Goal: Task Accomplishment & Management: Manage account settings

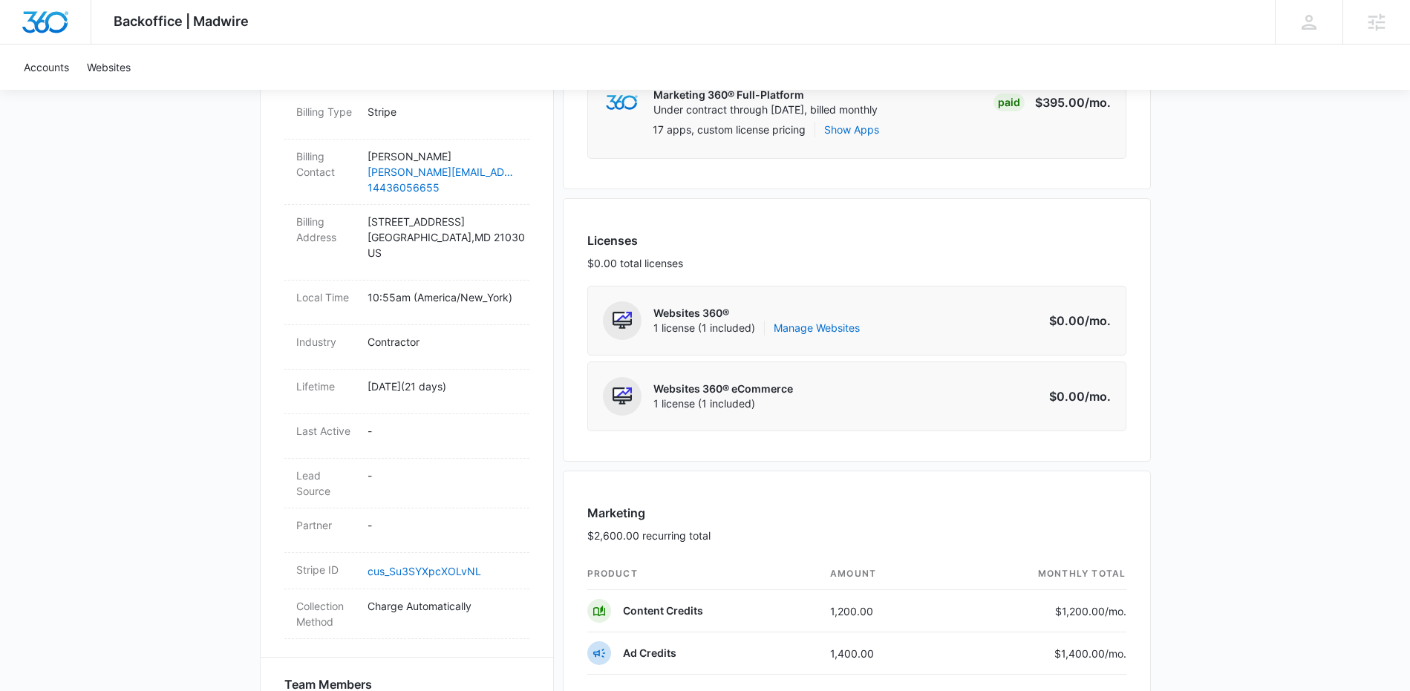
scroll to position [559, 0]
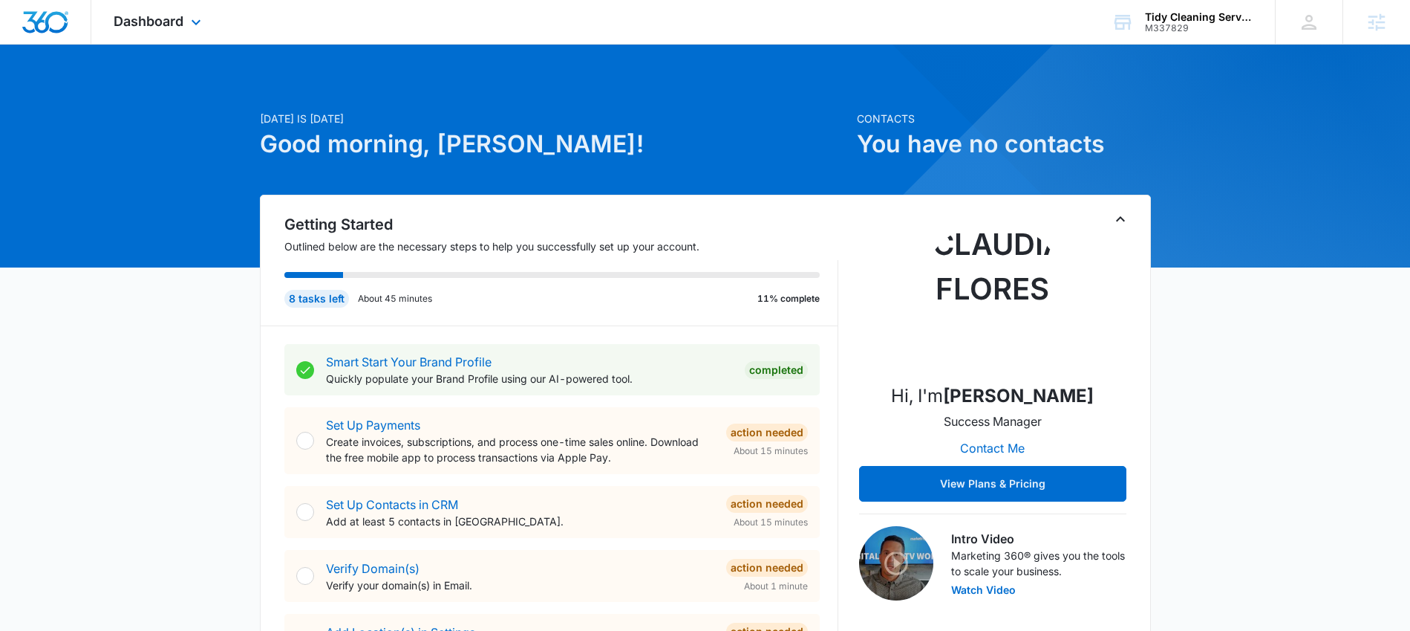
click at [159, 6] on div "Dashboard Apps Reputation Websites Forms CRM Email Social Shop Content Ads Inte…" at bounding box center [159, 22] width 136 height 44
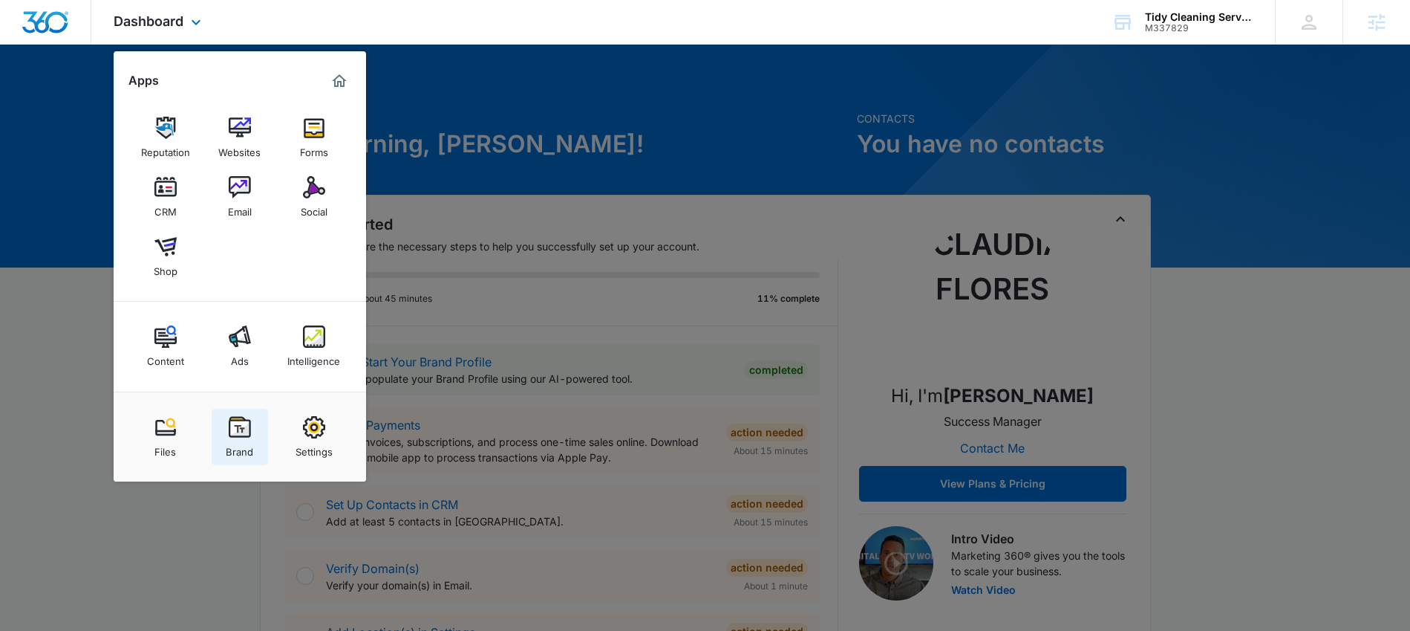
click at [230, 444] on div "Brand" at bounding box center [239, 447] width 27 height 19
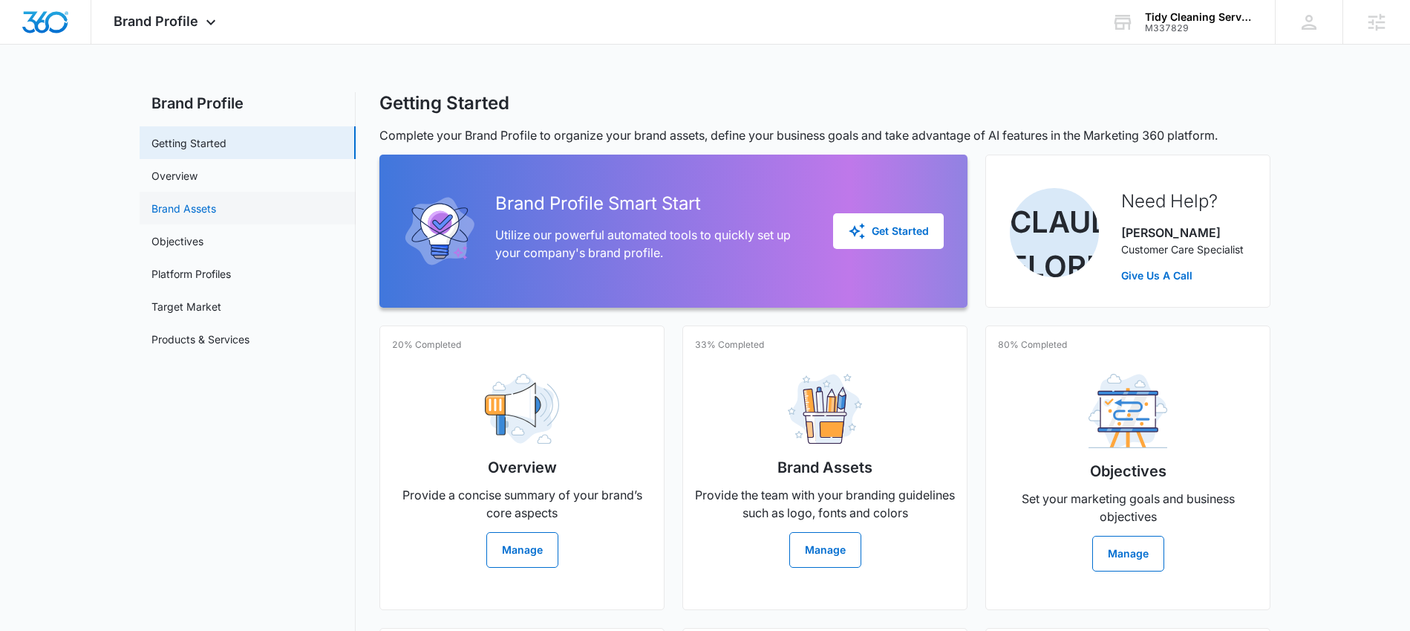
click at [207, 210] on link "Brand Assets" at bounding box center [184, 209] width 65 height 16
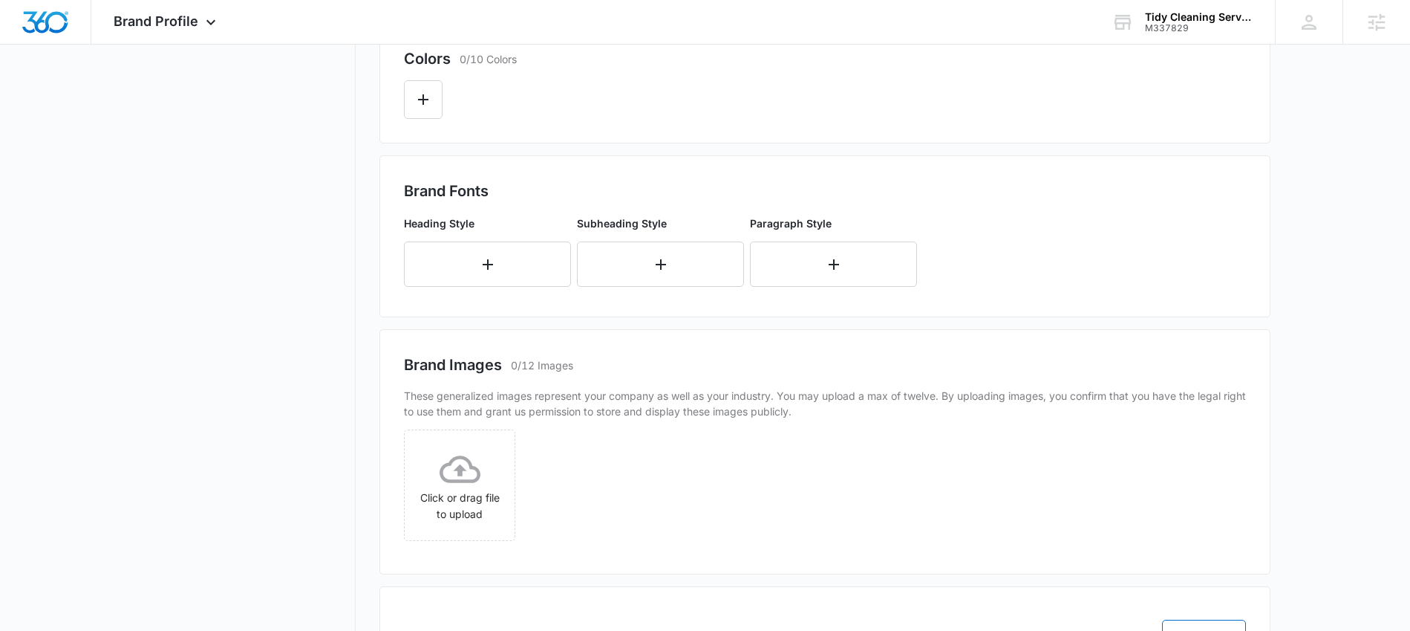
scroll to position [536, 0]
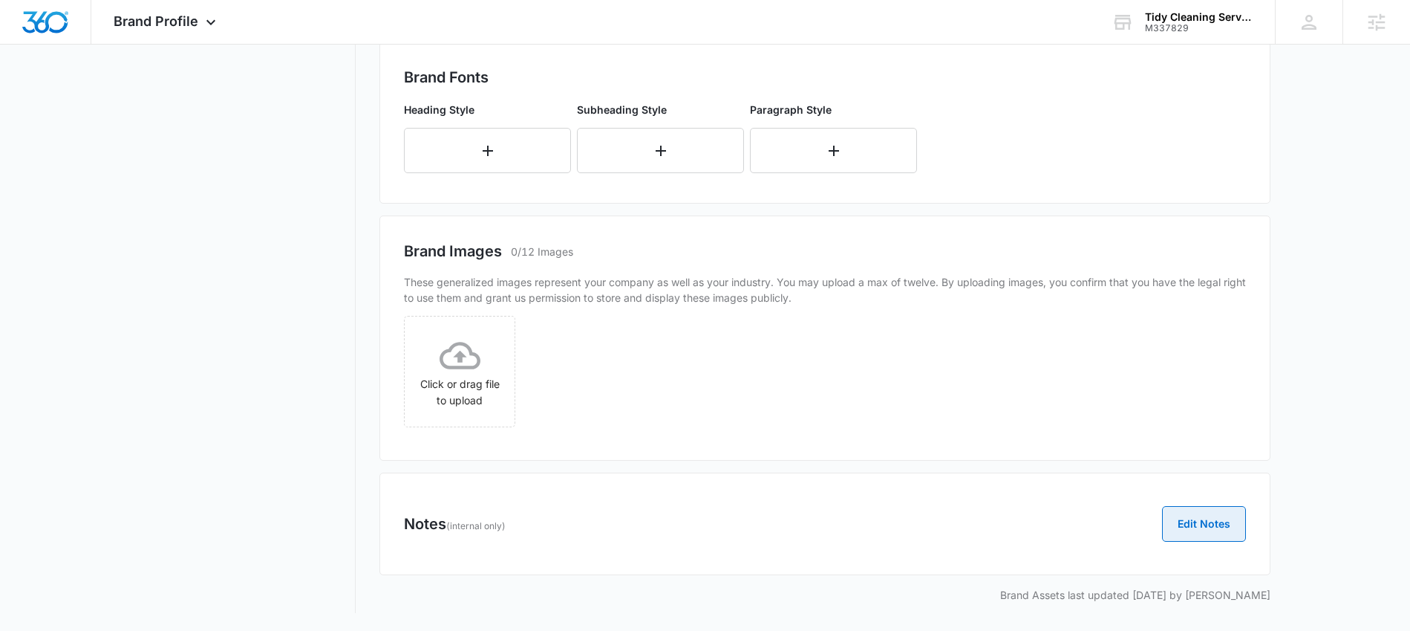
click at [1206, 530] on button "Edit Notes" at bounding box center [1204, 524] width 84 height 36
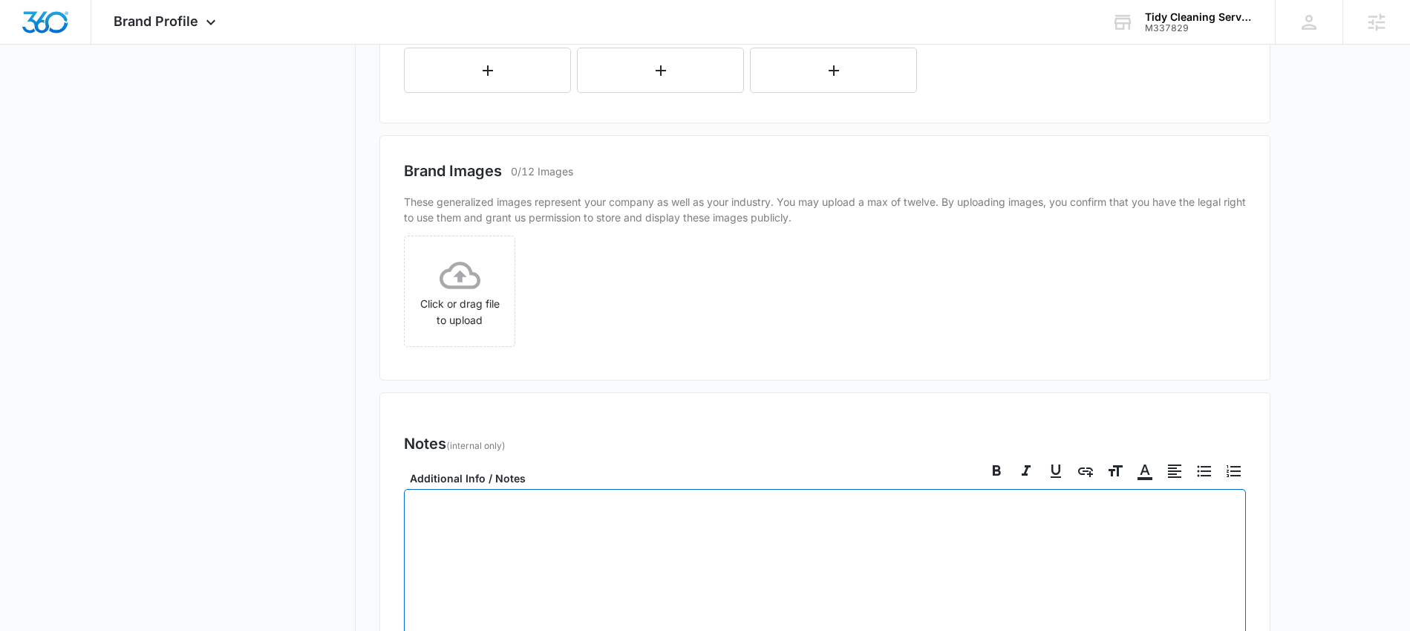
scroll to position [787, 0]
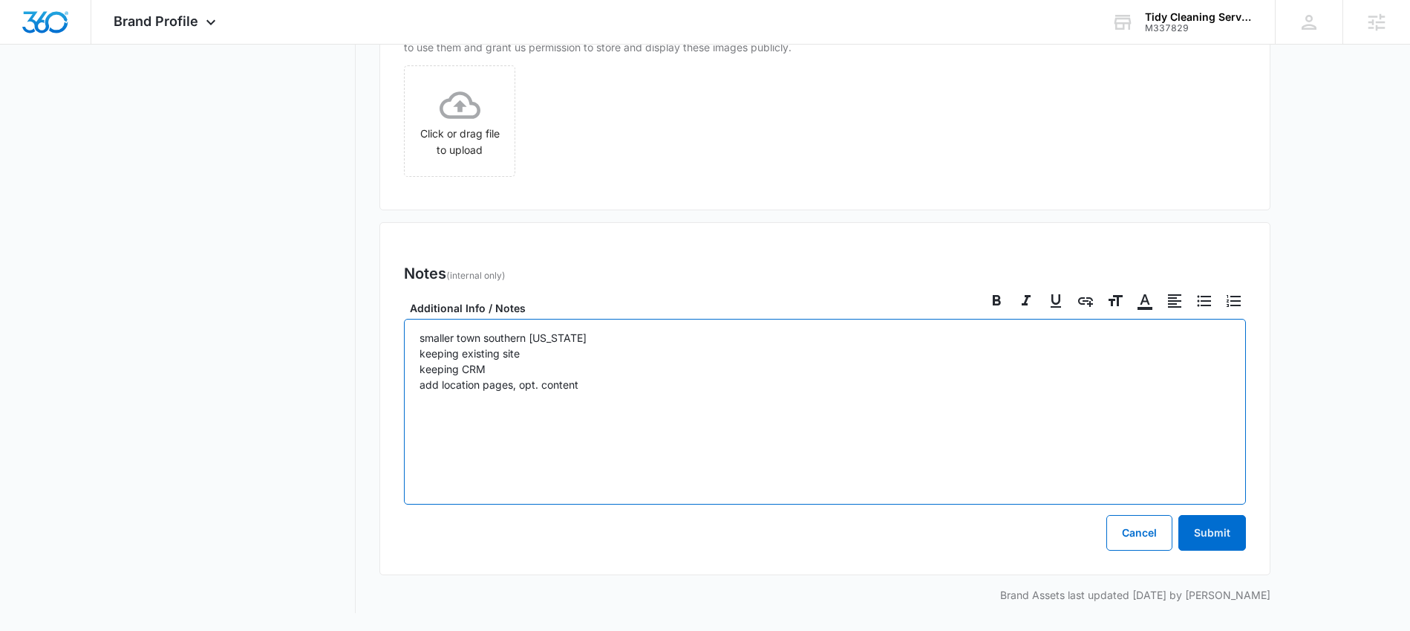
click at [496, 376] on p "smaller town southern [US_STATE] keeping existing site keeping CRM add location…" at bounding box center [825, 369] width 811 height 78
click at [673, 394] on p "smaller town southern [US_STATE] keeping existing site keeping CRM- factor add …" at bounding box center [825, 369] width 811 height 78
click at [837, 403] on p "smaller town southern [US_STATE] keeping existing site keeping CRM- factor add …" at bounding box center [825, 369] width 811 height 78
click at [1055, 400] on p "smaller town southern [US_STATE] keeping existing site keeping CRM- factor add …" at bounding box center [825, 369] width 811 height 78
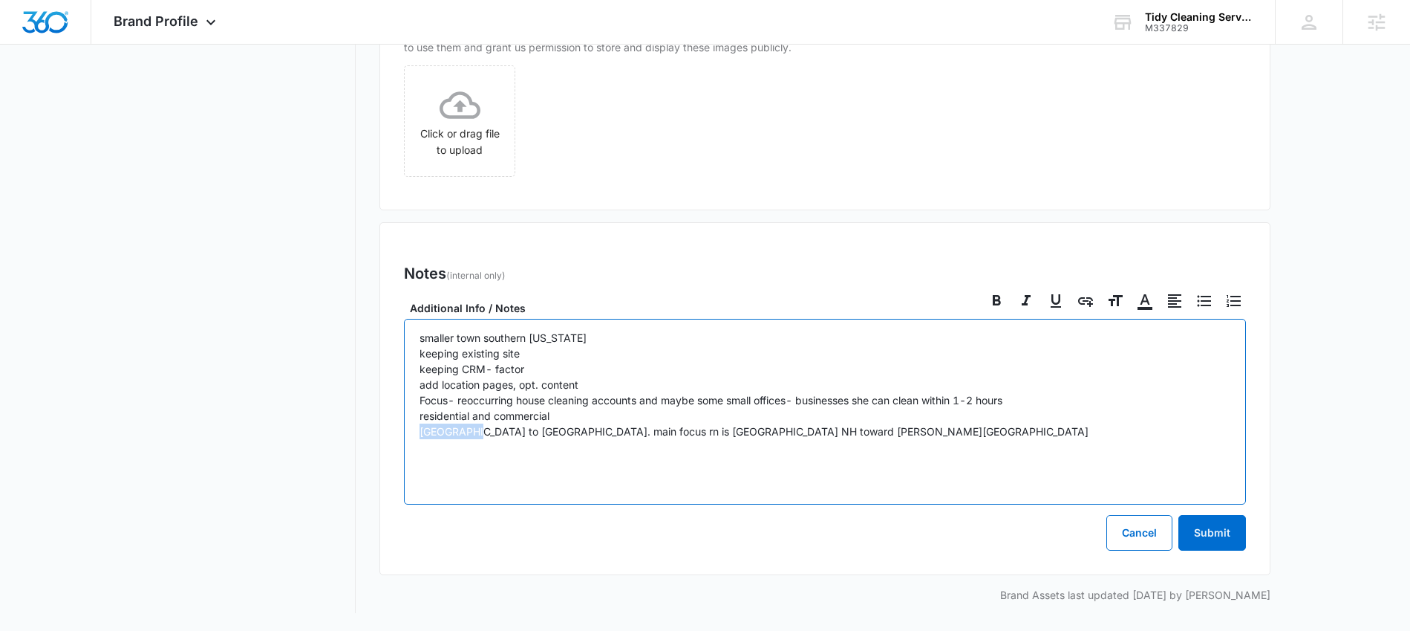
click at [430, 432] on p "smaller town southern [US_STATE] keeping existing site keeping CRM- factor add …" at bounding box center [825, 384] width 811 height 109
click at [523, 448] on div "smaller town southern [US_STATE] keeping existing site keeping CRM- factor add …" at bounding box center [825, 412] width 842 height 186
click at [497, 434] on p "smaller town southern [US_STATE] keeping existing site keeping CRM- factor add …" at bounding box center [825, 384] width 811 height 109
click at [865, 443] on div "smaller town southern [US_STATE] keeping existing site keeping CRM- factor add …" at bounding box center [825, 412] width 842 height 186
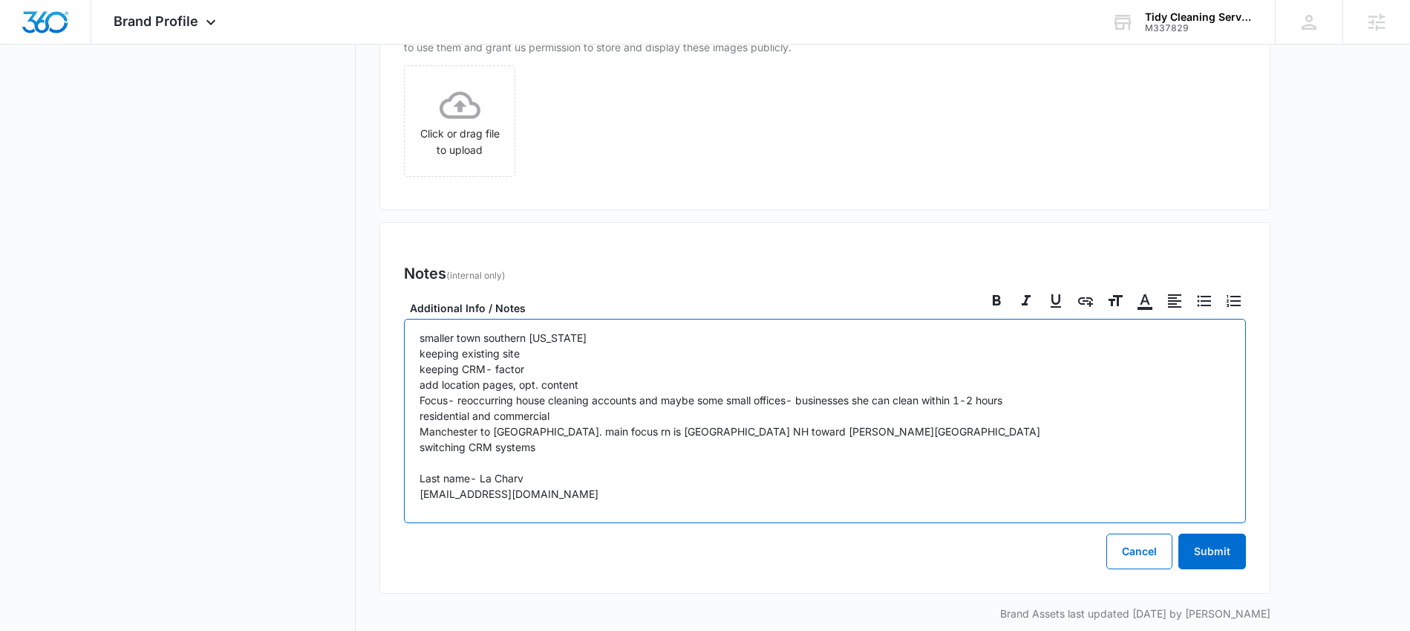
click at [550, 495] on p "smaller town southern [US_STATE] keeping existing site keeping CRM- factor add …" at bounding box center [825, 416] width 811 height 172
click at [737, 495] on p "smaller town southern [US_STATE] keeping existing site keeping CRM- factor add …" at bounding box center [825, 416] width 811 height 172
click at [587, 495] on p "smaller town southern [US_STATE] keeping existing site keeping CRM- factor add …" at bounding box center [825, 416] width 811 height 172
